Goal: Find specific page/section: Find specific page/section

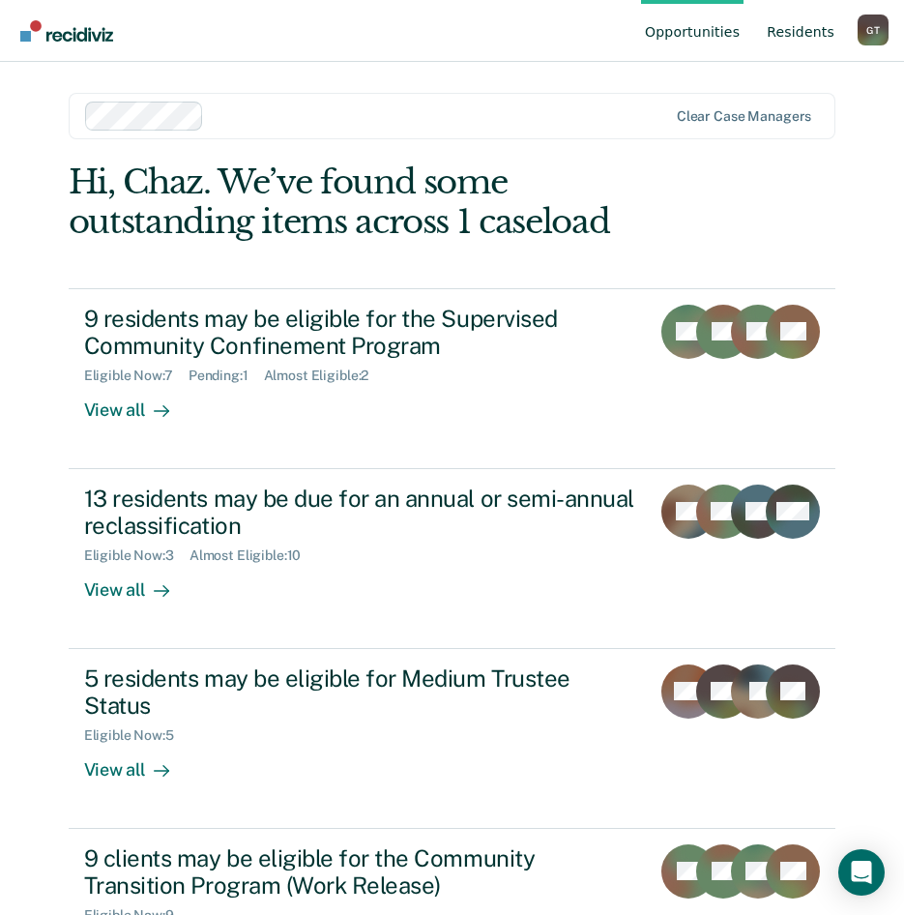
click at [792, 45] on link "Resident s" at bounding box center [800, 31] width 75 height 62
